Goal: Information Seeking & Learning: Learn about a topic

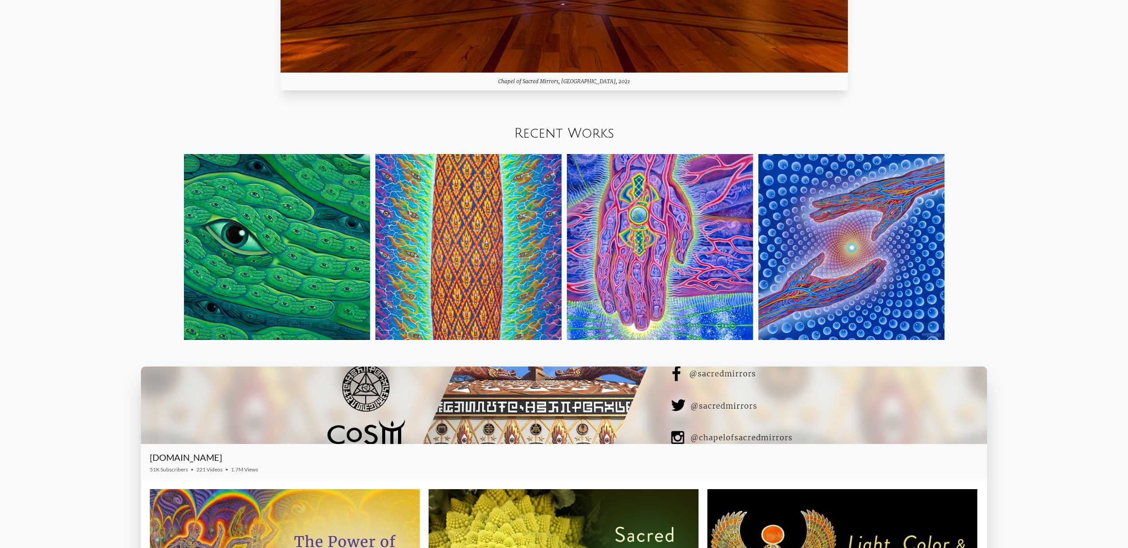
scroll to position [1336, 0]
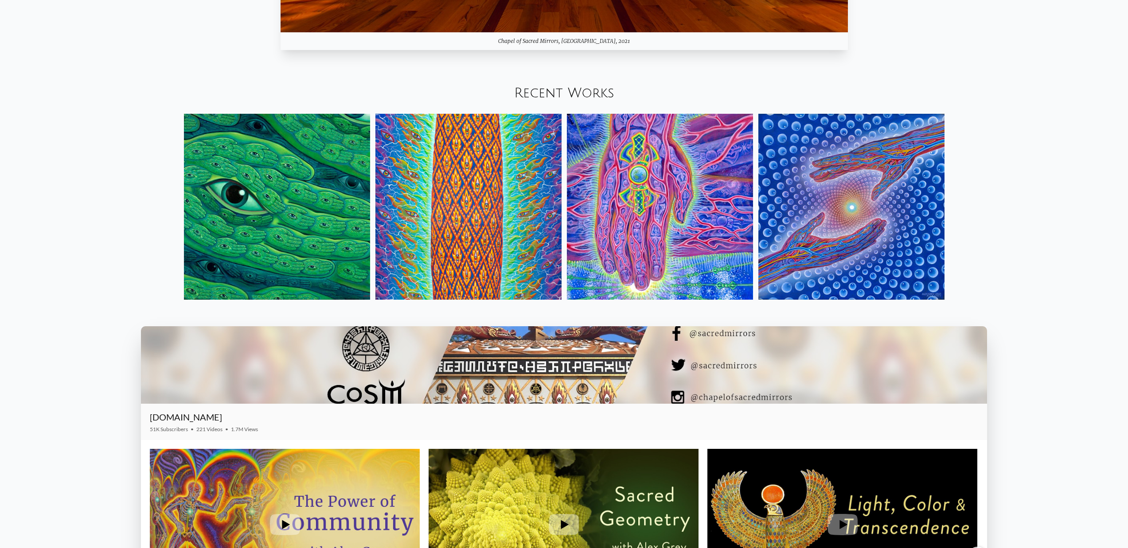
click at [889, 223] on img at bounding box center [851, 207] width 186 height 186
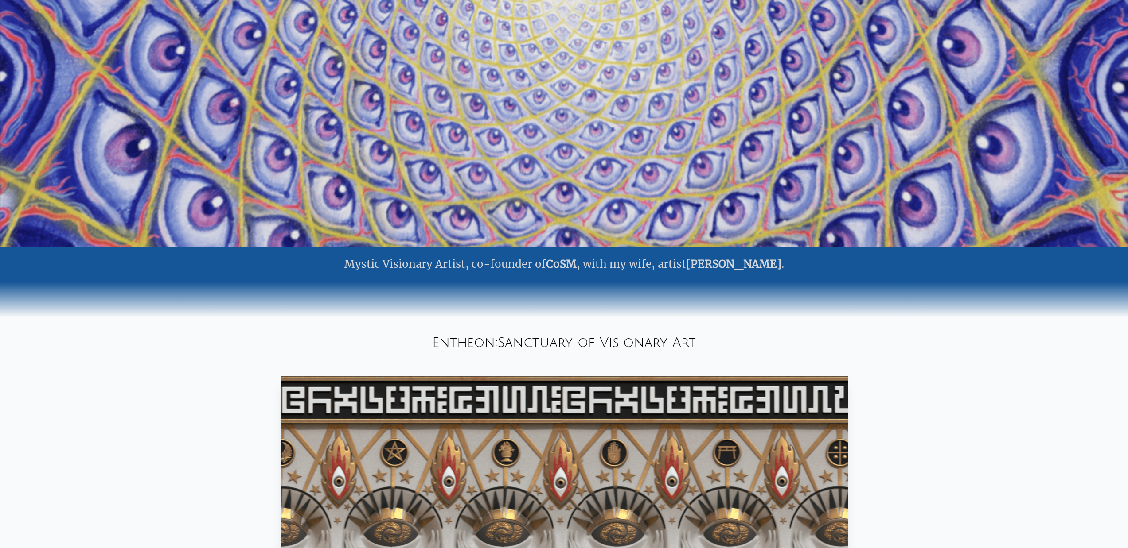
scroll to position [0, 0]
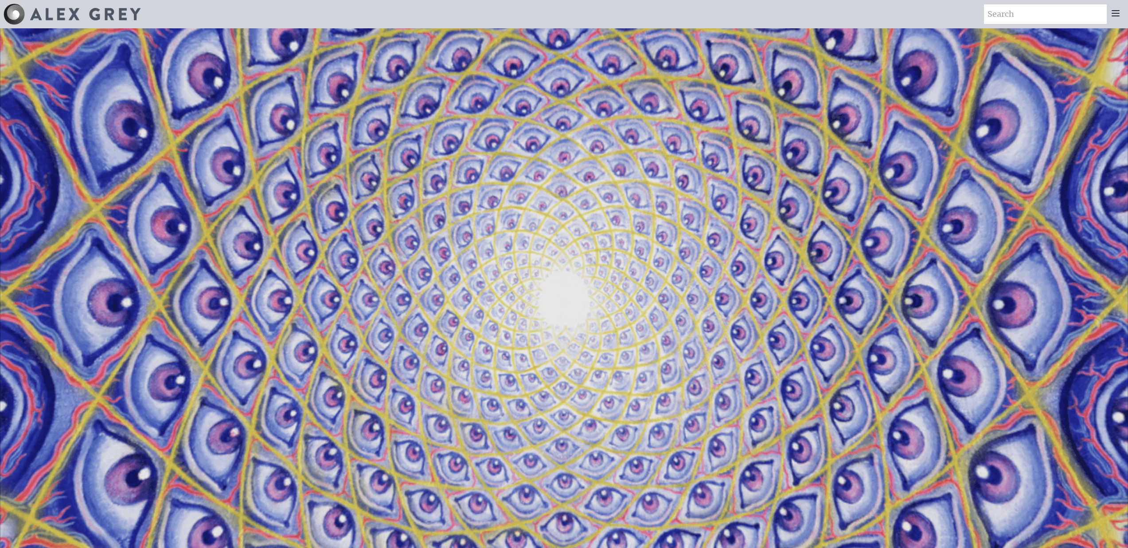
click at [1120, 16] on icon at bounding box center [1115, 13] width 11 height 11
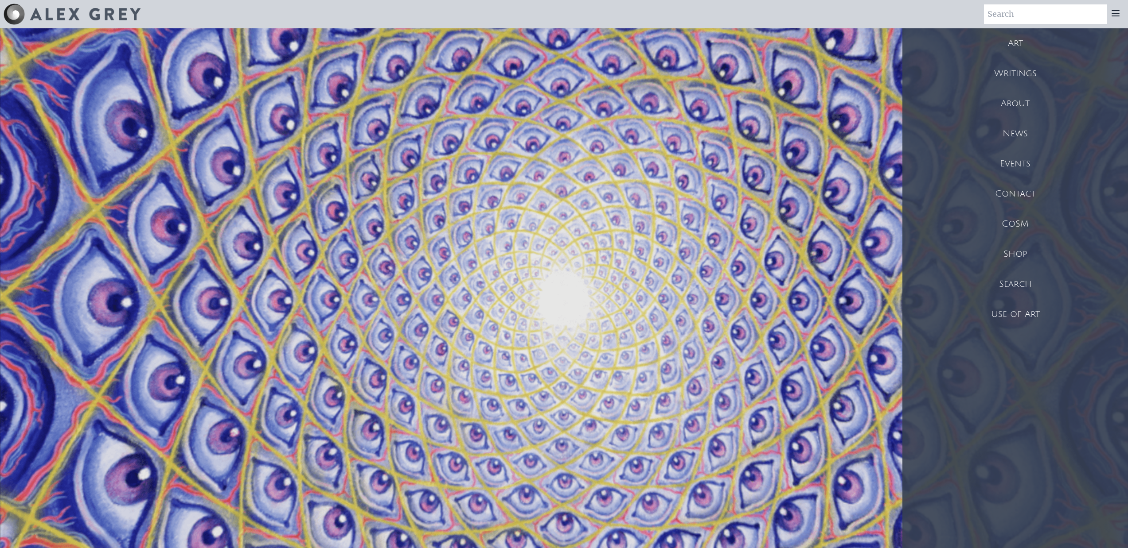
click at [1021, 49] on div "Art" at bounding box center [1015, 43] width 226 height 30
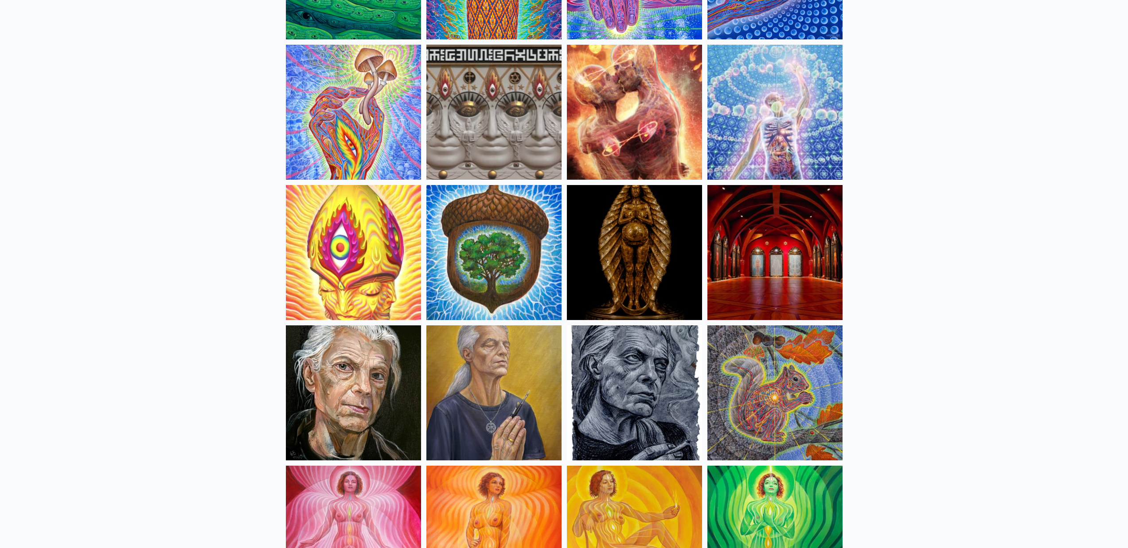
scroll to position [240, 0]
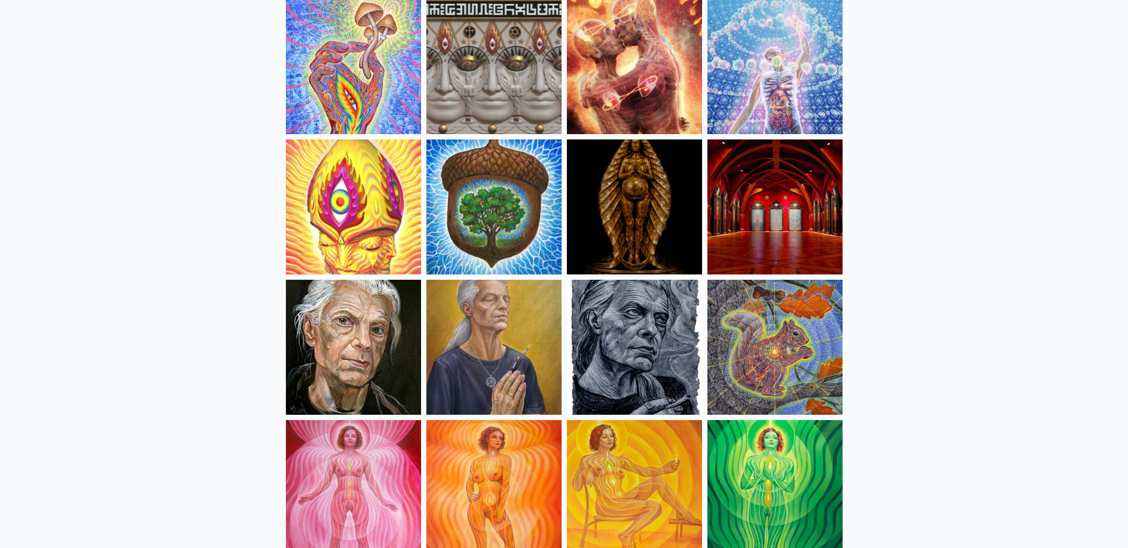
click at [508, 344] on img at bounding box center [493, 347] width 135 height 135
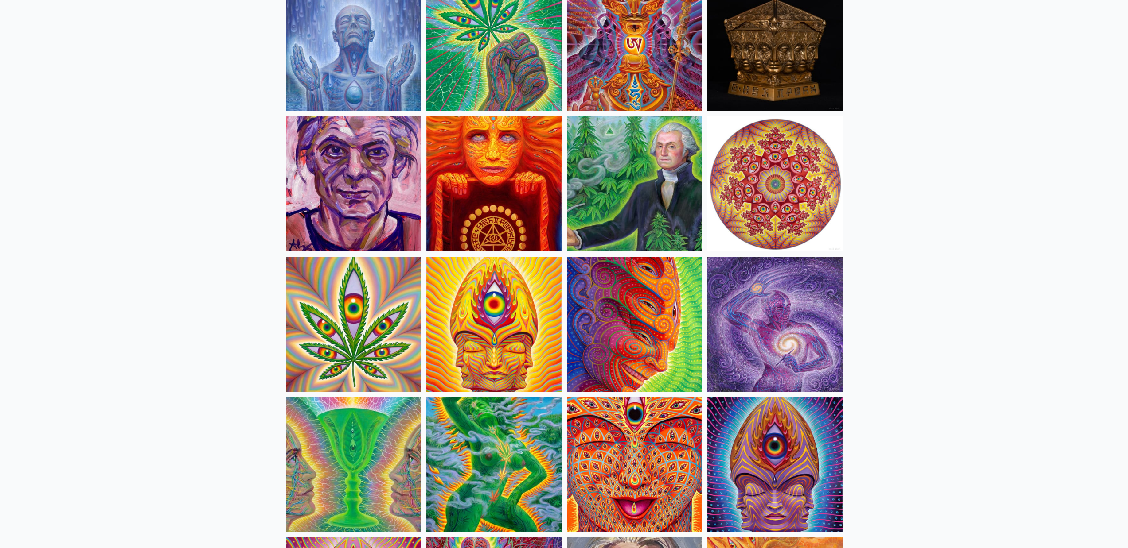
scroll to position [1432, 0]
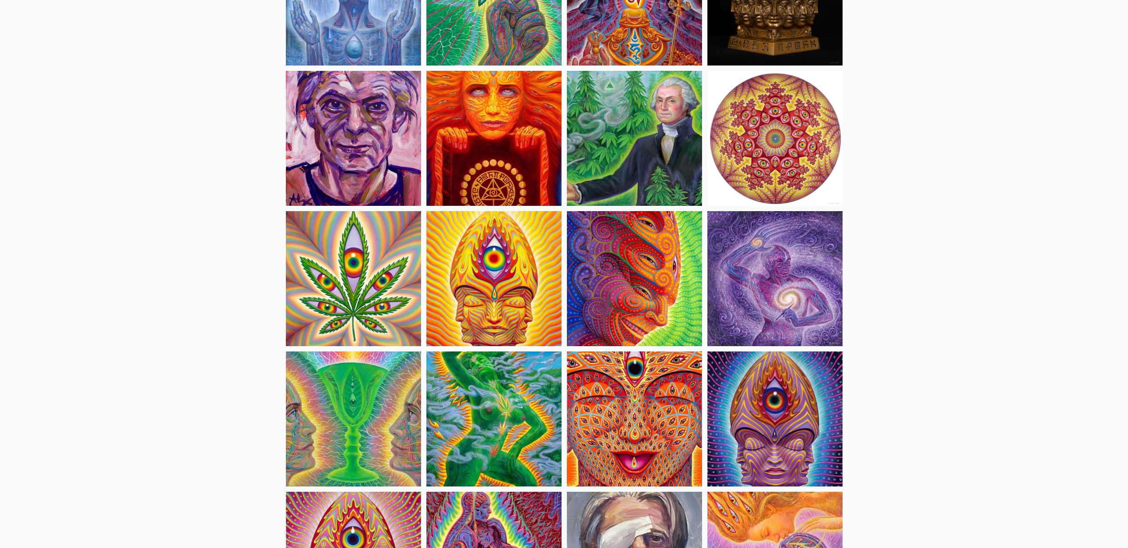
click at [627, 394] on img at bounding box center [634, 419] width 135 height 135
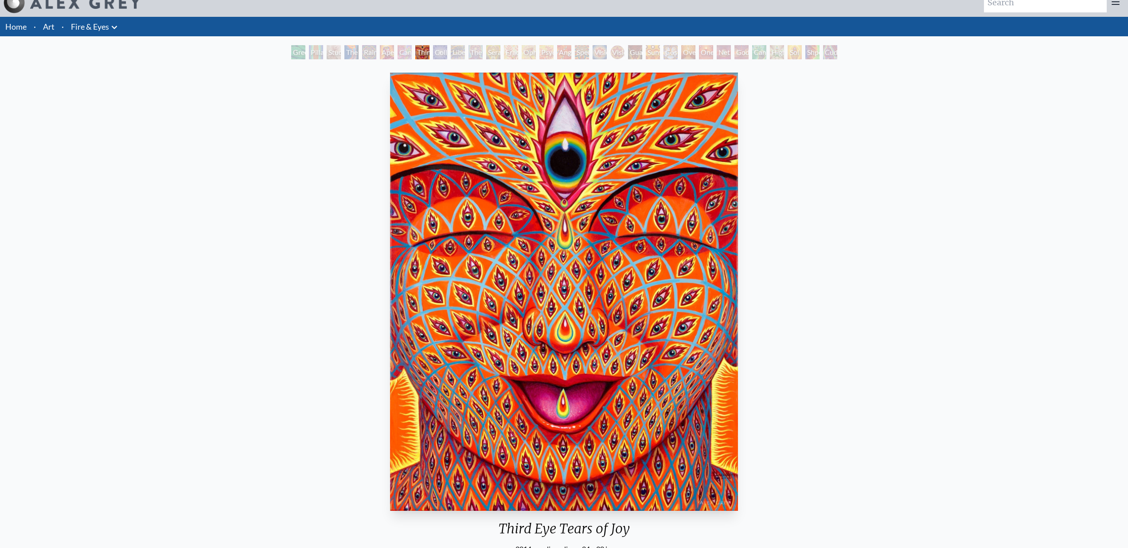
scroll to position [17, 0]
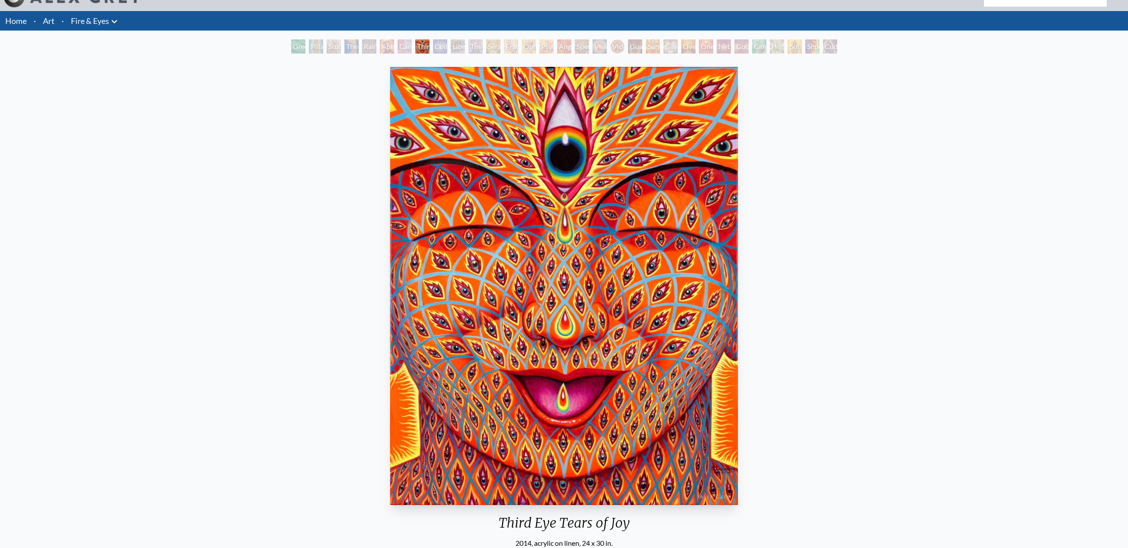
click at [435, 50] on div "Collective Vision" at bounding box center [440, 46] width 14 height 14
